Goal: Navigation & Orientation: Find specific page/section

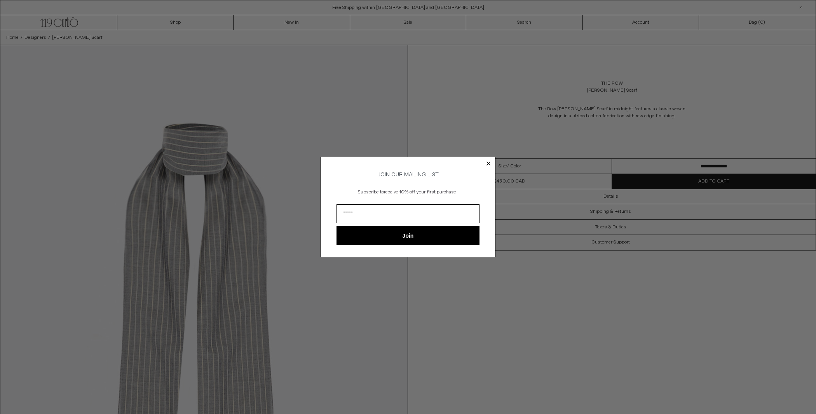
click at [439, 219] on input "Email" at bounding box center [407, 213] width 143 height 19
type input "**********"
click at [416, 239] on button "Join" at bounding box center [407, 235] width 143 height 19
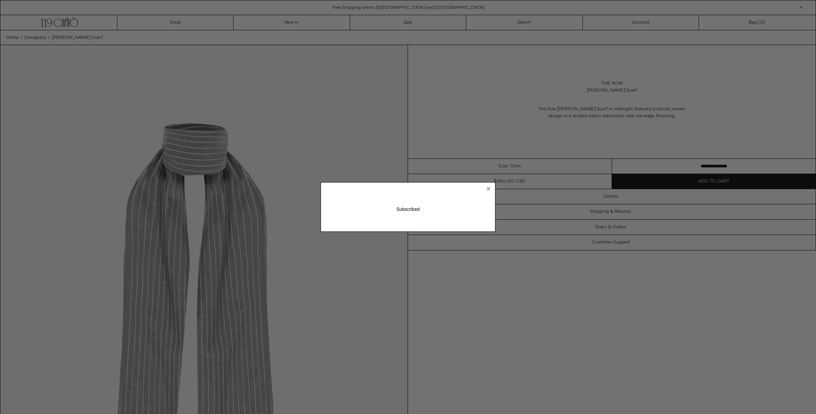
click at [487, 192] on circle "Close dialog" at bounding box center [488, 188] width 7 height 7
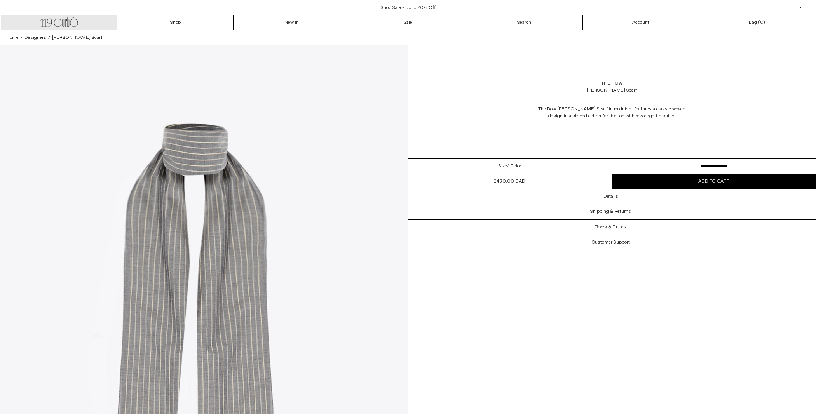
click at [64, 22] on icon at bounding box center [63, 23] width 2 height 8
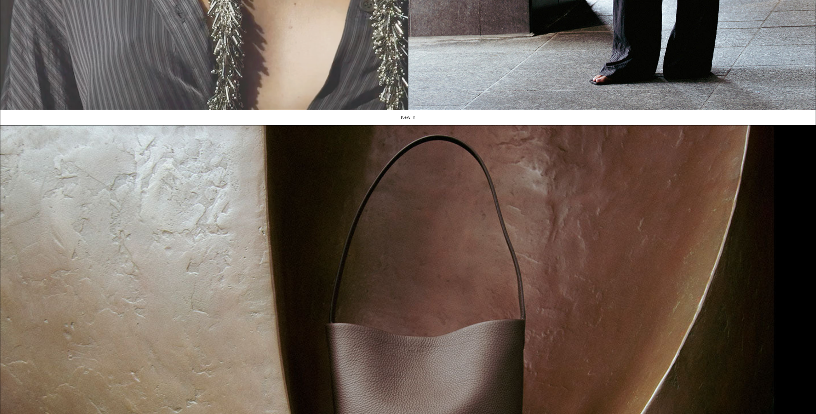
scroll to position [189, 0]
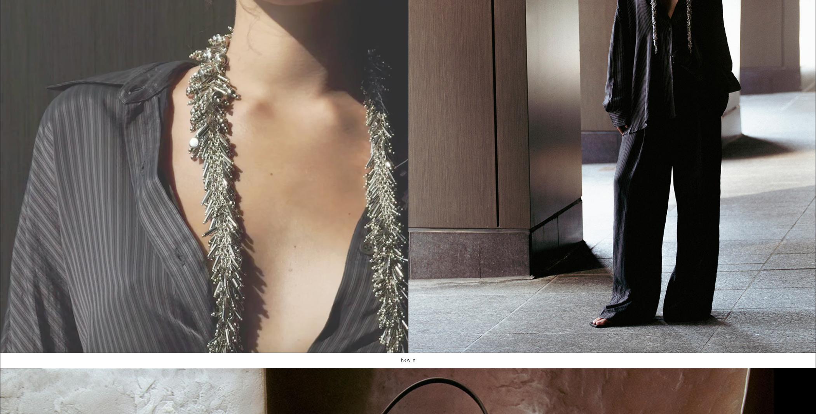
click at [288, 158] on video "Your browser does not support the video tag." at bounding box center [203, 97] width 407 height 512
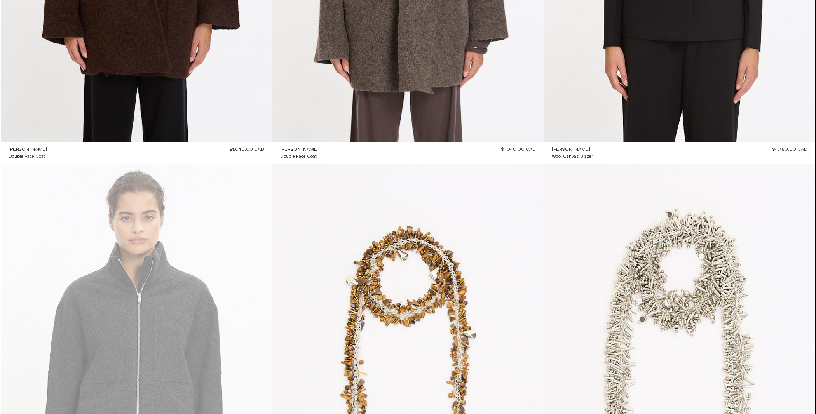
scroll to position [999, 0]
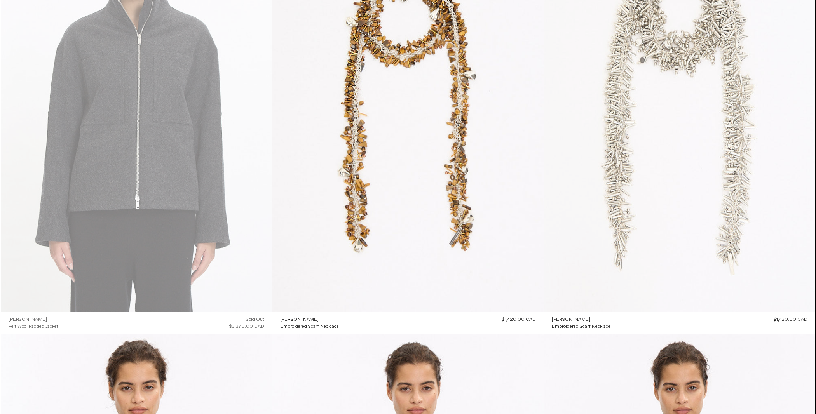
click at [656, 164] on at bounding box center [679, 108] width 271 height 407
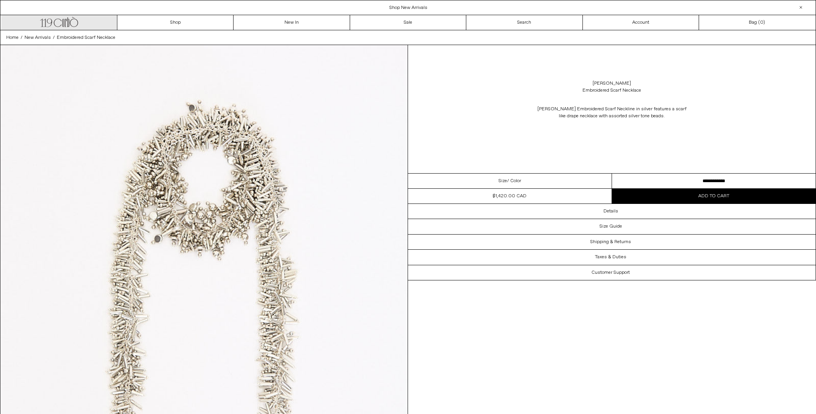
click at [68, 28] on link ".cls-1, .cls-2 { fill: #231f20; stroke: #231f20; stroke-miterlimit: 10; stroke-…" at bounding box center [59, 22] width 116 height 15
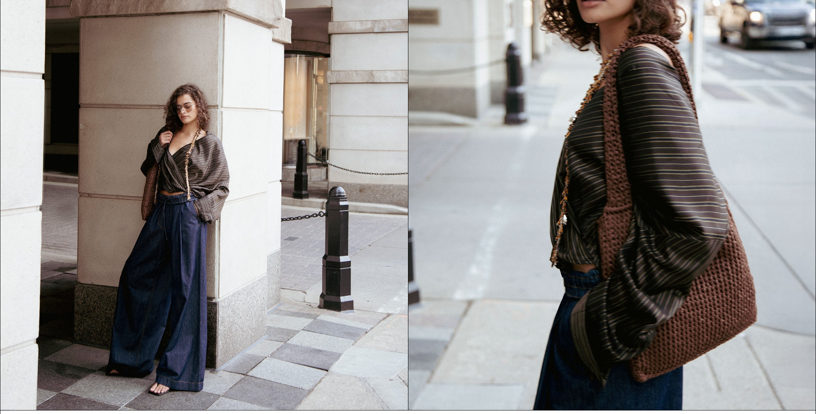
scroll to position [1190, 0]
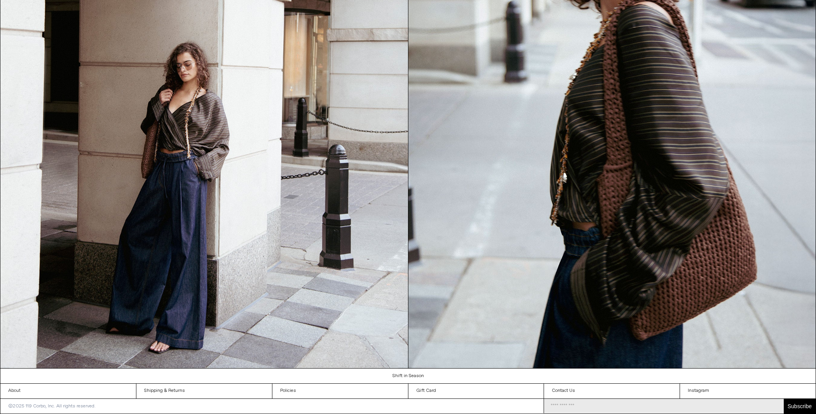
click at [48, 387] on link "About" at bounding box center [68, 391] width 136 height 15
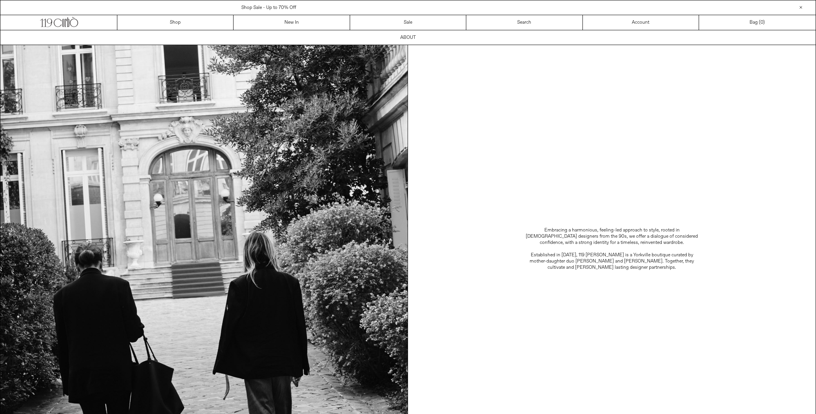
click at [19, 388] on img at bounding box center [203, 248] width 407 height 407
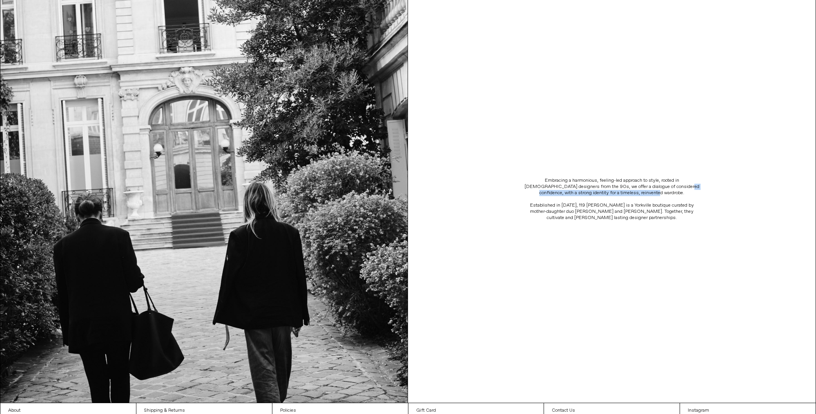
drag, startPoint x: 658, startPoint y: 250, endPoint x: 642, endPoint y: 178, distance: 73.5
click at [641, 183] on div "Embracing a harmonious, feeling-led approach to style, rooted in Belgian design…" at bounding box center [611, 198] width 407 height 407
click at [643, 215] on p "Established in 2006, 119 Corbò is a Yorkville boutique curated by mother-daught…" at bounding box center [611, 211] width 179 height 19
click at [609, 204] on p "Established in 2006, 119 Corbò is a Yorkville boutique curated by mother-daught…" at bounding box center [611, 211] width 179 height 19
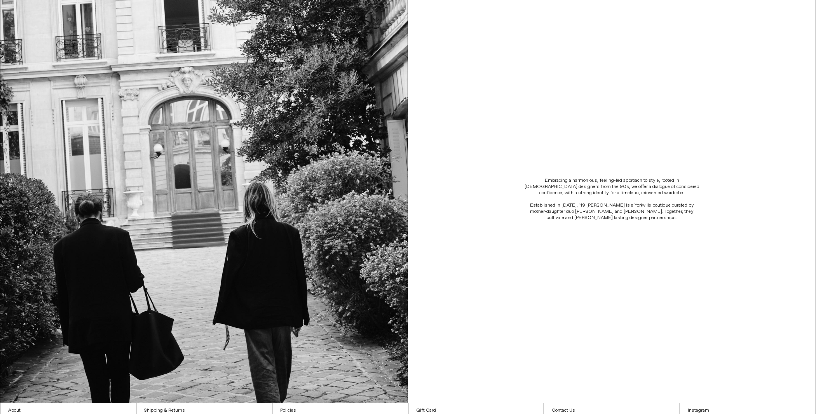
click at [602, 265] on div "Embracing a harmonious, feeling-led approach to style, rooted in Belgian design…" at bounding box center [611, 198] width 407 height 407
drag, startPoint x: 586, startPoint y: 204, endPoint x: 558, endPoint y: 204, distance: 28.0
click at [558, 204] on p "Established in 2006, 119 Corbò is a Yorkville boutique curated by mother-daught…" at bounding box center [611, 211] width 179 height 19
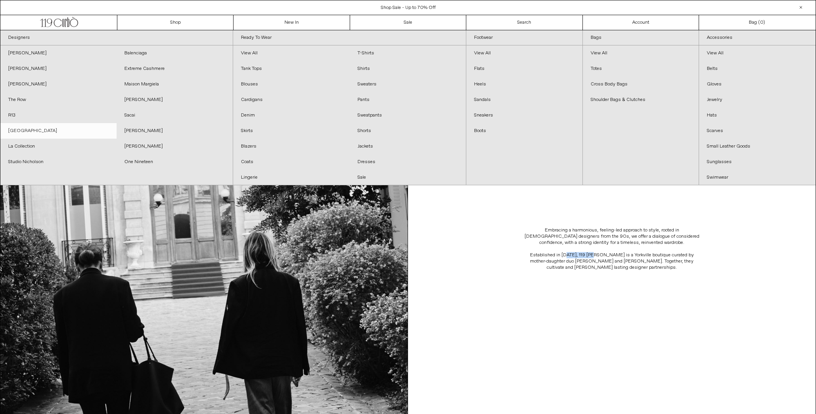
click at [38, 126] on link "[GEOGRAPHIC_DATA]" at bounding box center [58, 131] width 116 height 16
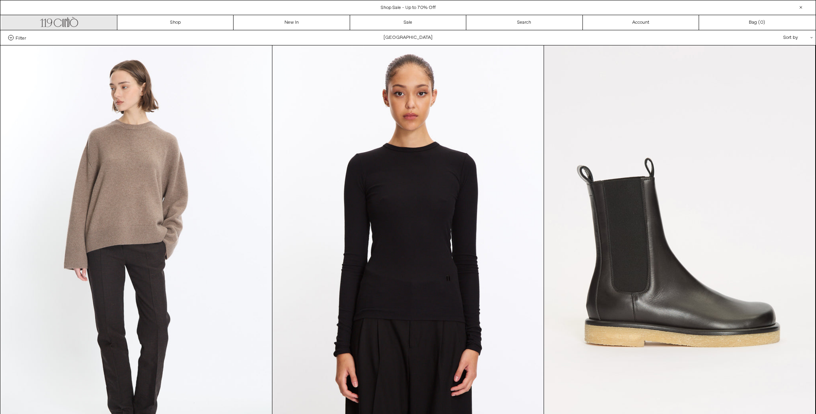
click at [70, 23] on icon ".cls-1, .cls-2 { fill: #231f20; stroke: #231f20; stroke-miterlimit: 10; stroke-…" at bounding box center [59, 21] width 38 height 11
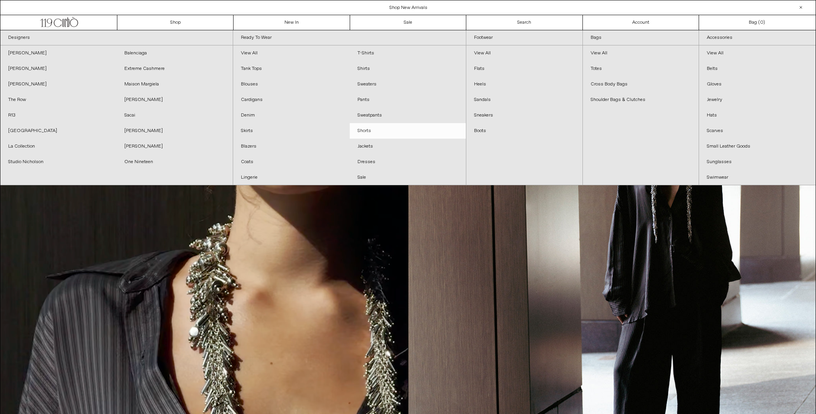
click at [360, 129] on link "Shorts" at bounding box center [408, 131] width 116 height 16
